Goal: Use online tool/utility

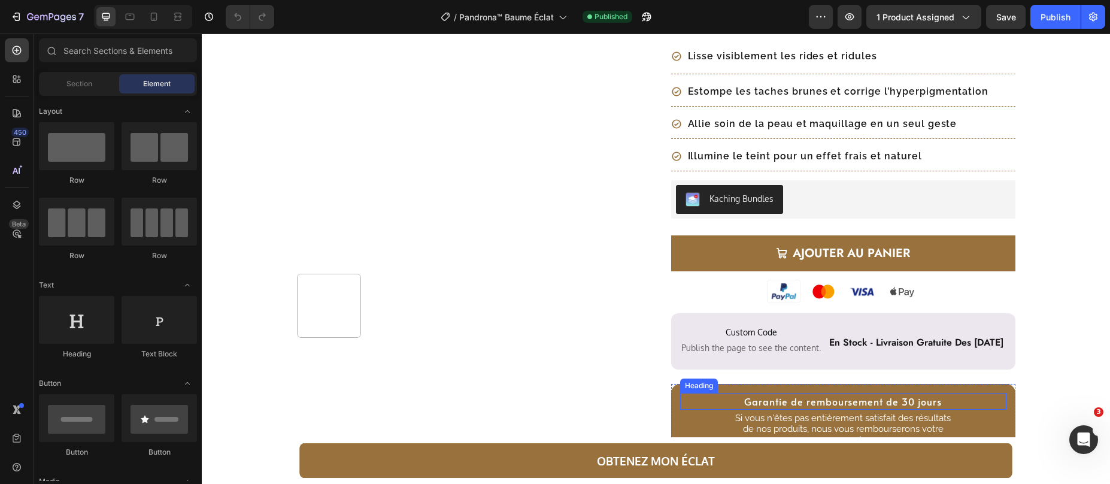
scroll to position [329, 0]
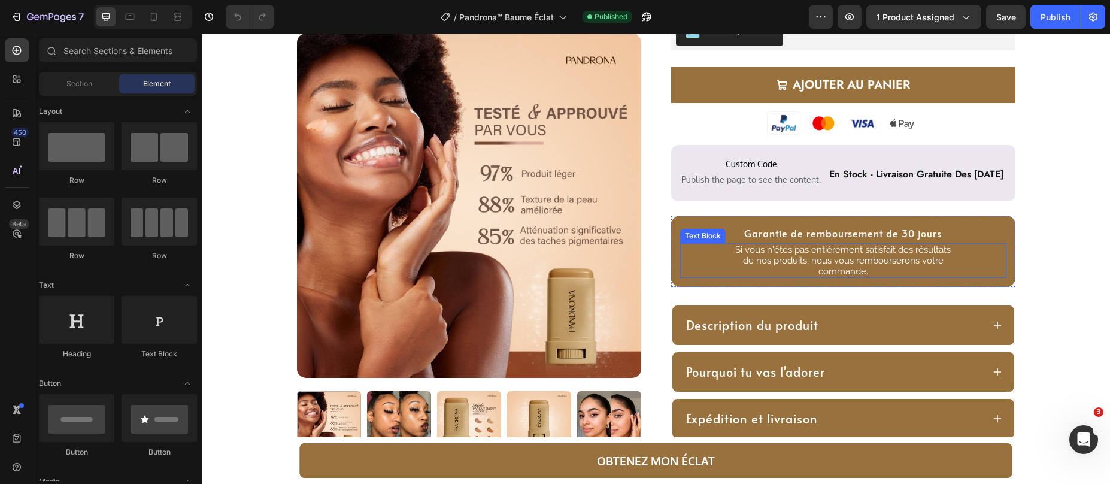
click at [776, 260] on p "Si vous n'êtes pas entièrement satisfait des résultats de nos produits, nous vo…" at bounding box center [843, 260] width 228 height 32
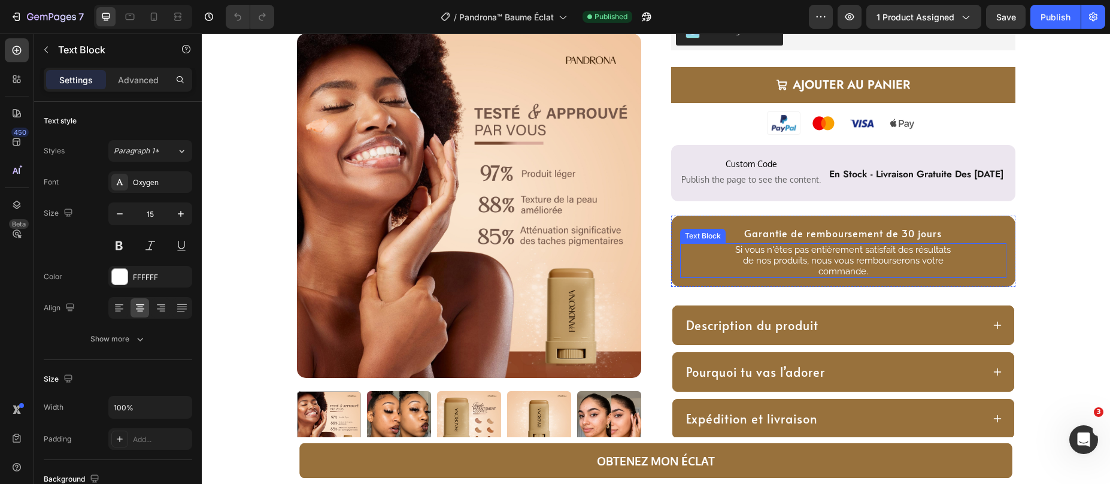
click at [776, 260] on p "Si vous n'êtes pas entièrement satisfait des résultats de nos produits, nous vo…" at bounding box center [843, 260] width 228 height 32
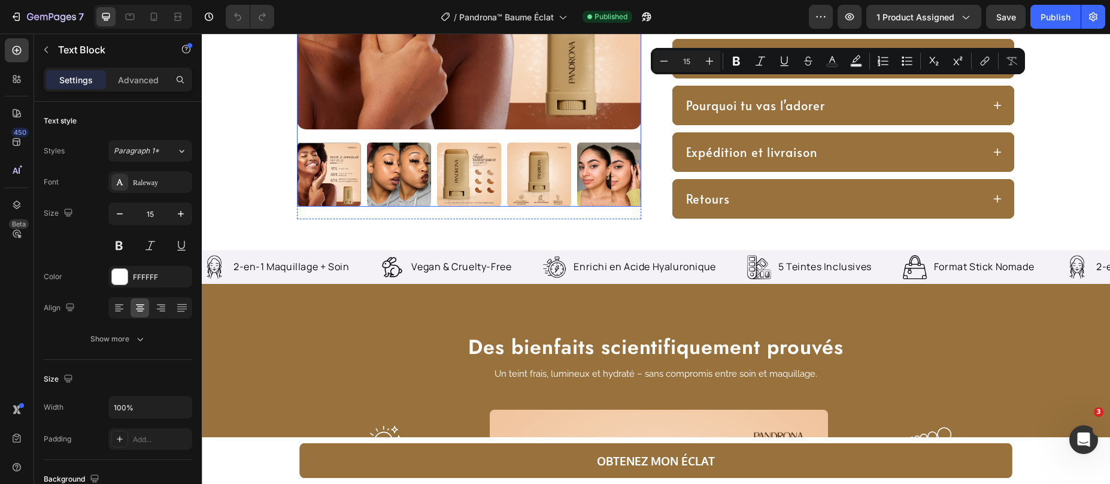
type input "16"
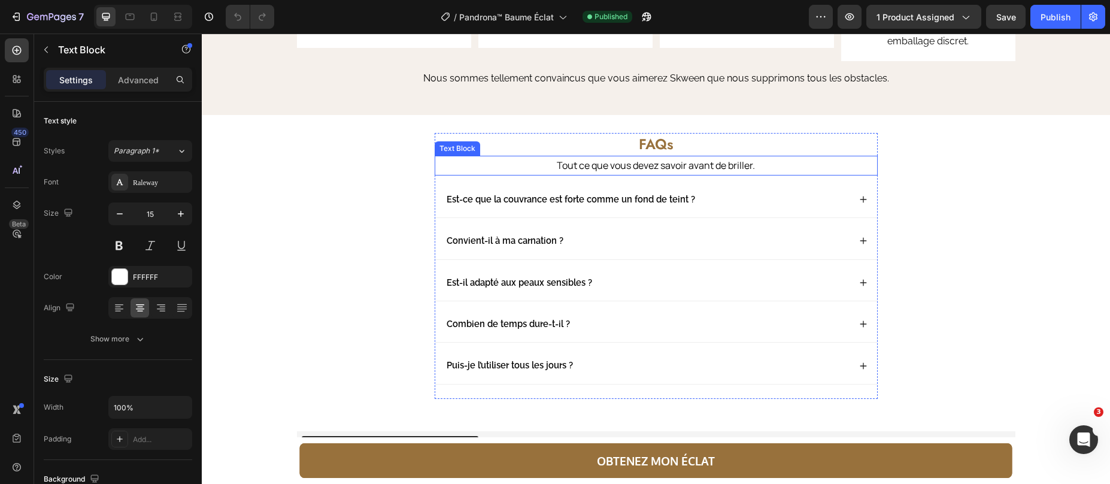
scroll to position [1874, 0]
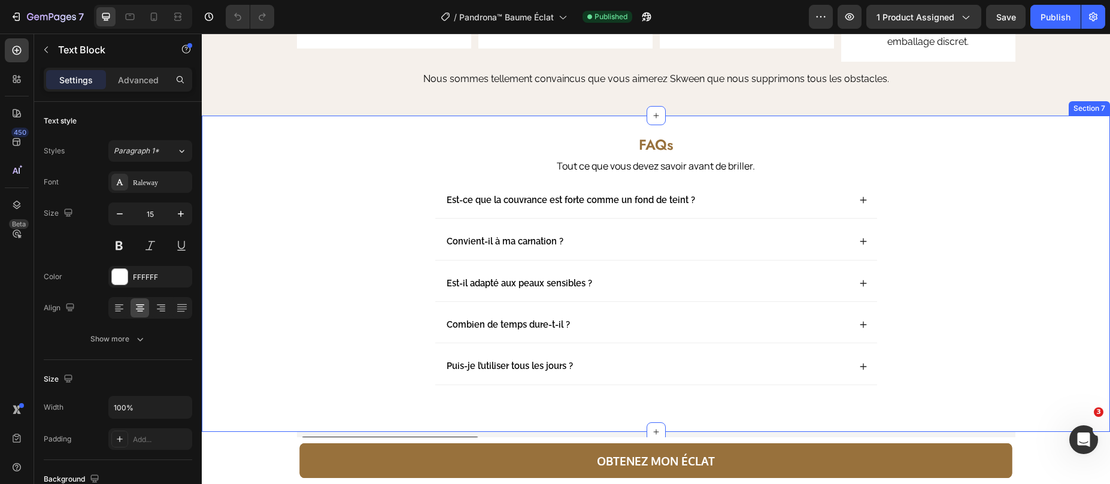
click at [894, 146] on div "FAQs Heading Tout ce que vous devez savoir avant de briller. Text Block Est-ce …" at bounding box center [656, 271] width 884 height 275
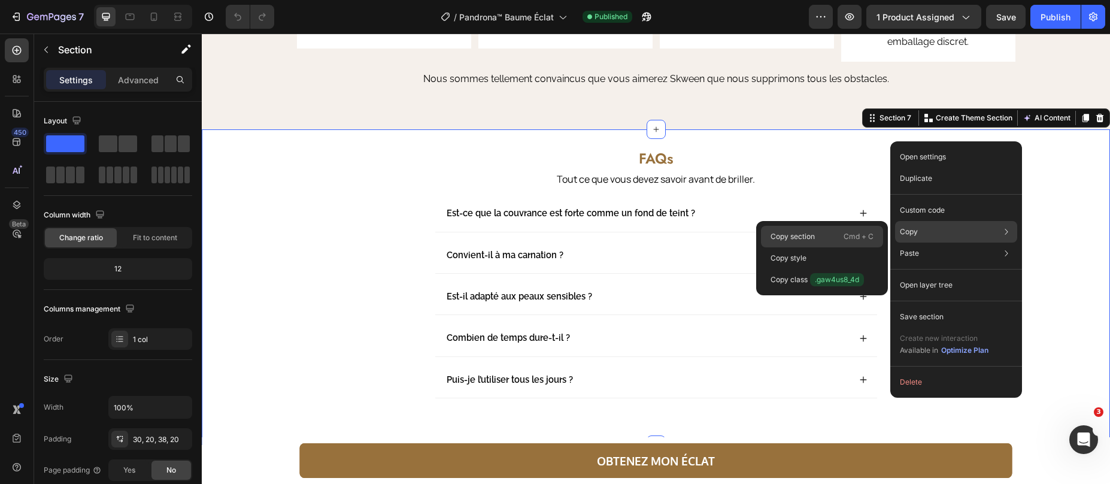
click at [801, 235] on p "Copy section" at bounding box center [793, 236] width 44 height 11
